Goal: Transaction & Acquisition: Purchase product/service

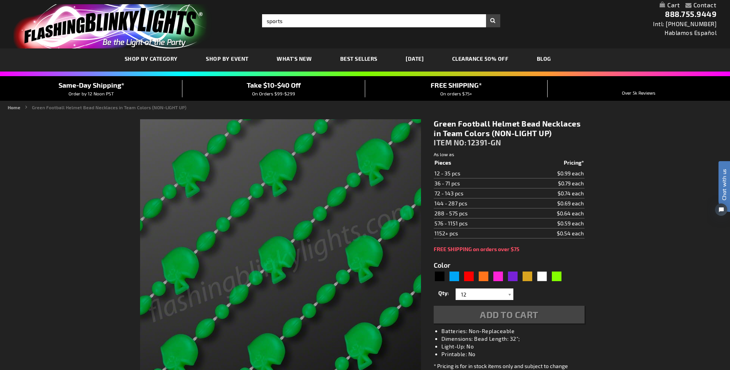
type input "sports"
click at [486, 14] on button "Search" at bounding box center [493, 20] width 14 height 13
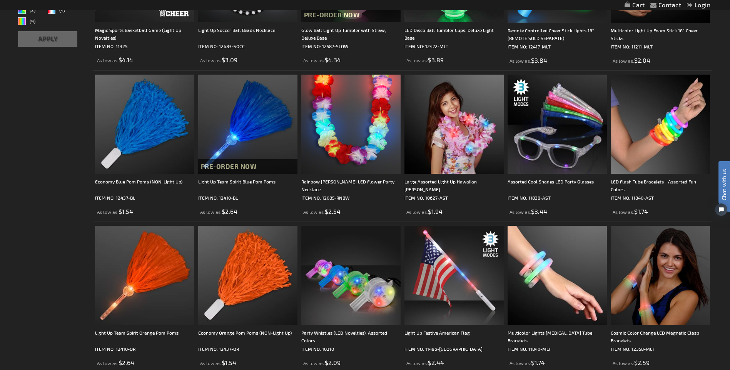
scroll to position [345, 0]
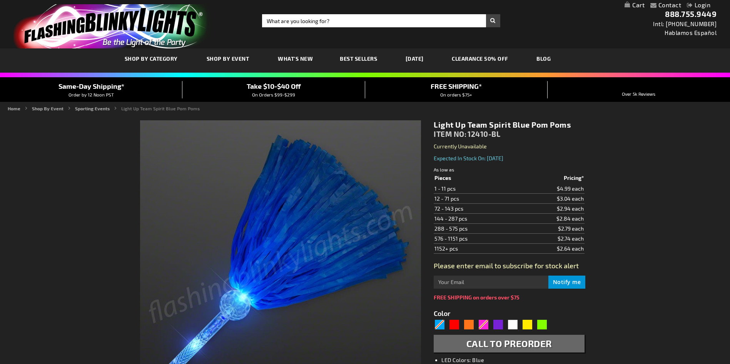
type input "5629"
